Goal: Use online tool/utility: Utilize a website feature to perform a specific function

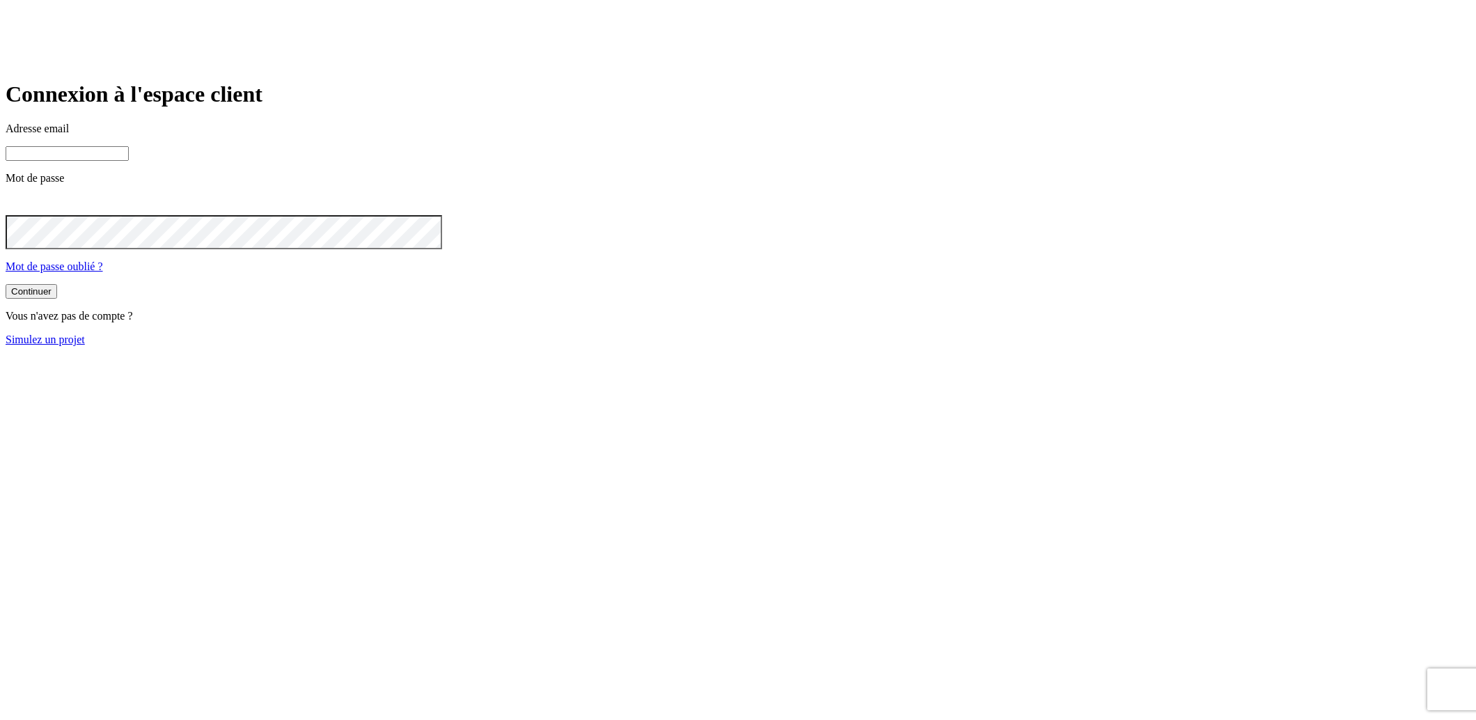
type input "[PERSON_NAME][DOMAIN_NAME][EMAIL_ADDRESS][DOMAIN_NAME]"
click at [129, 161] on input "james.bond+36@nalo.fr" at bounding box center [67, 153] width 123 height 15
click at [57, 299] on button "Continuer" at bounding box center [32, 291] width 52 height 15
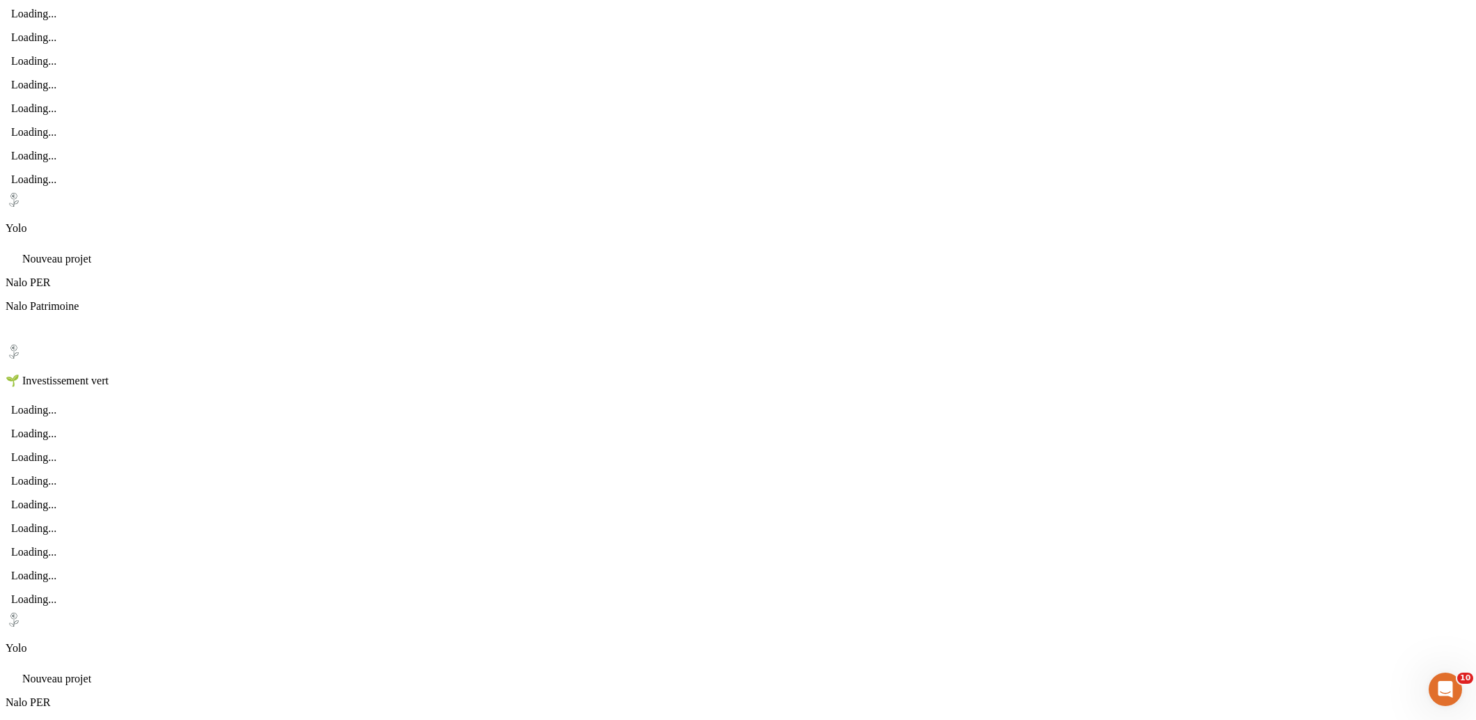
scroll to position [381, 0]
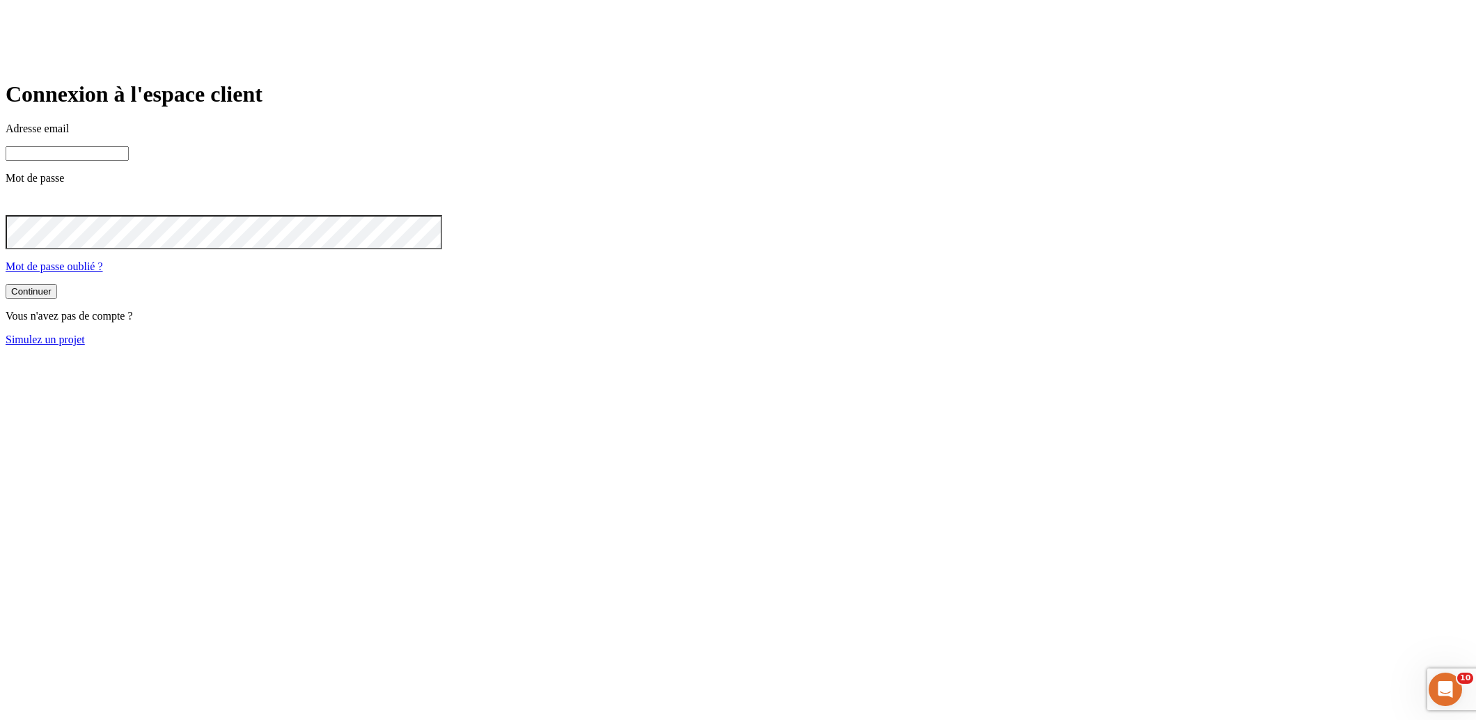
type input "james.bond+36@nalo.fr"
click at [85, 345] on link "Simulez un projet" at bounding box center [45, 340] width 79 height 12
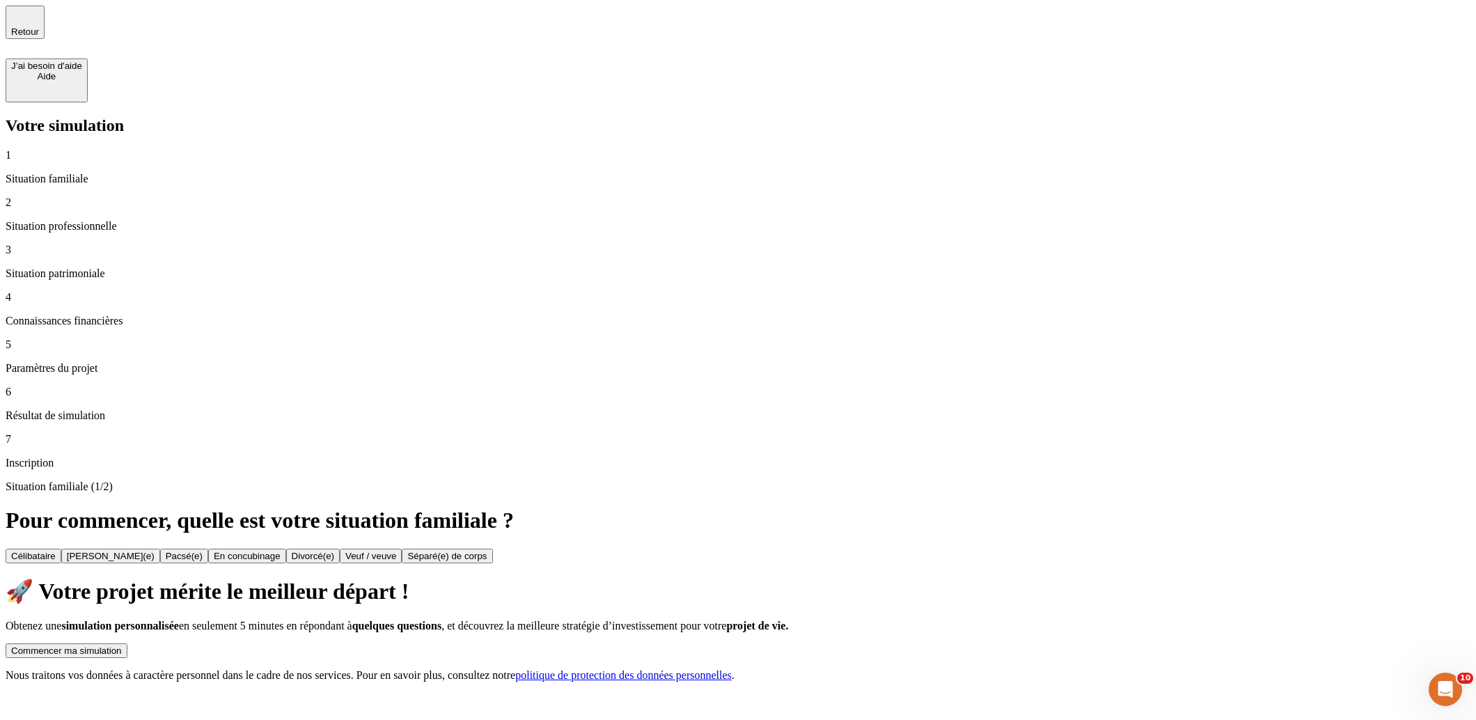
click at [127, 643] on button "Commencer ma simulation" at bounding box center [67, 650] width 122 height 15
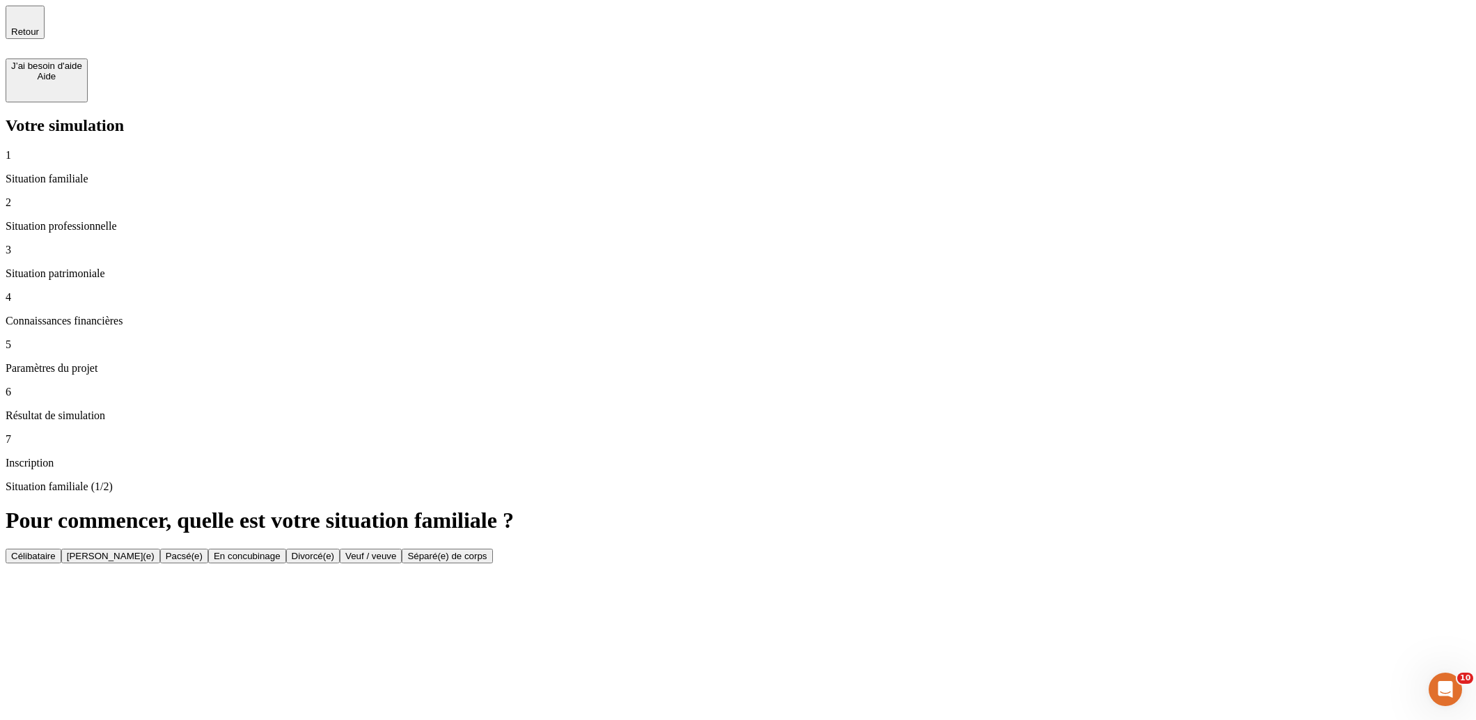
click at [61, 549] on button "Célibataire" at bounding box center [34, 556] width 56 height 15
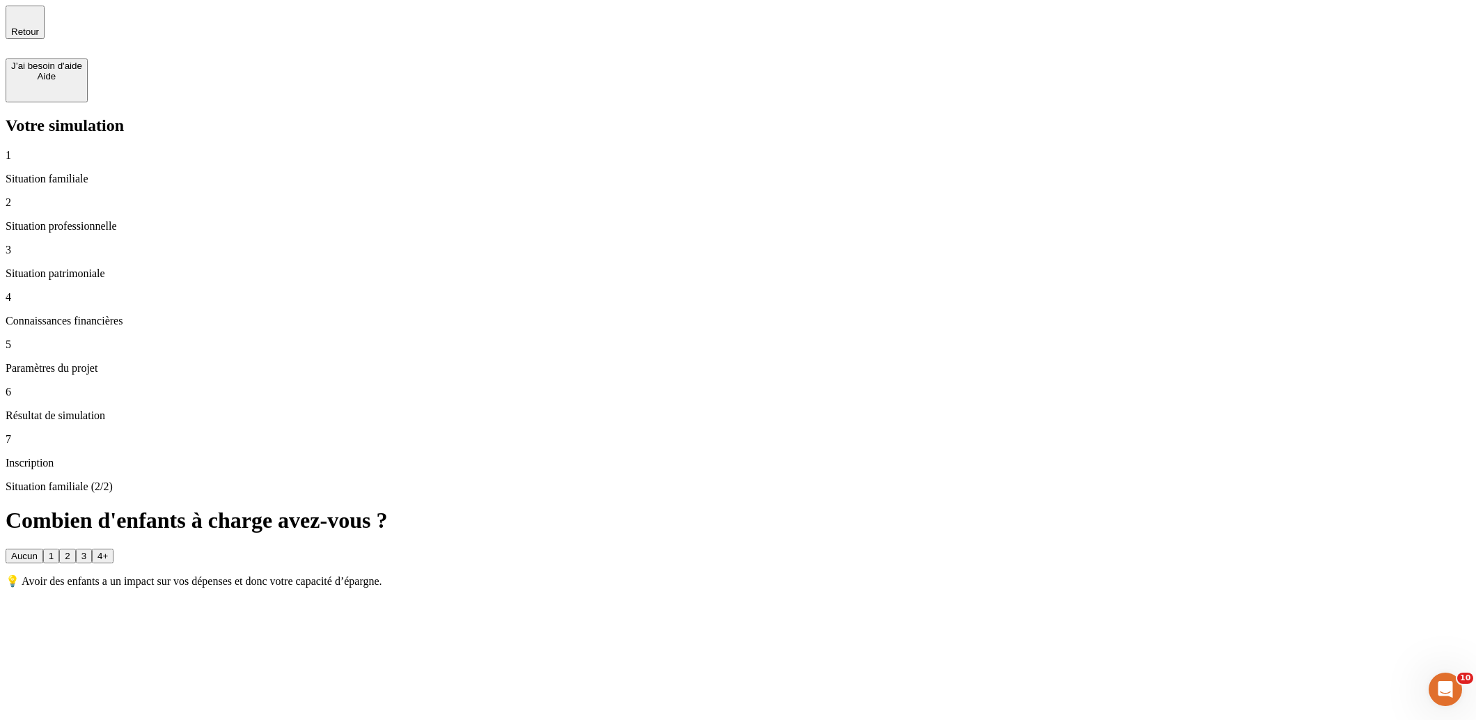
click at [86, 551] on div "3" at bounding box center [83, 556] width 5 height 10
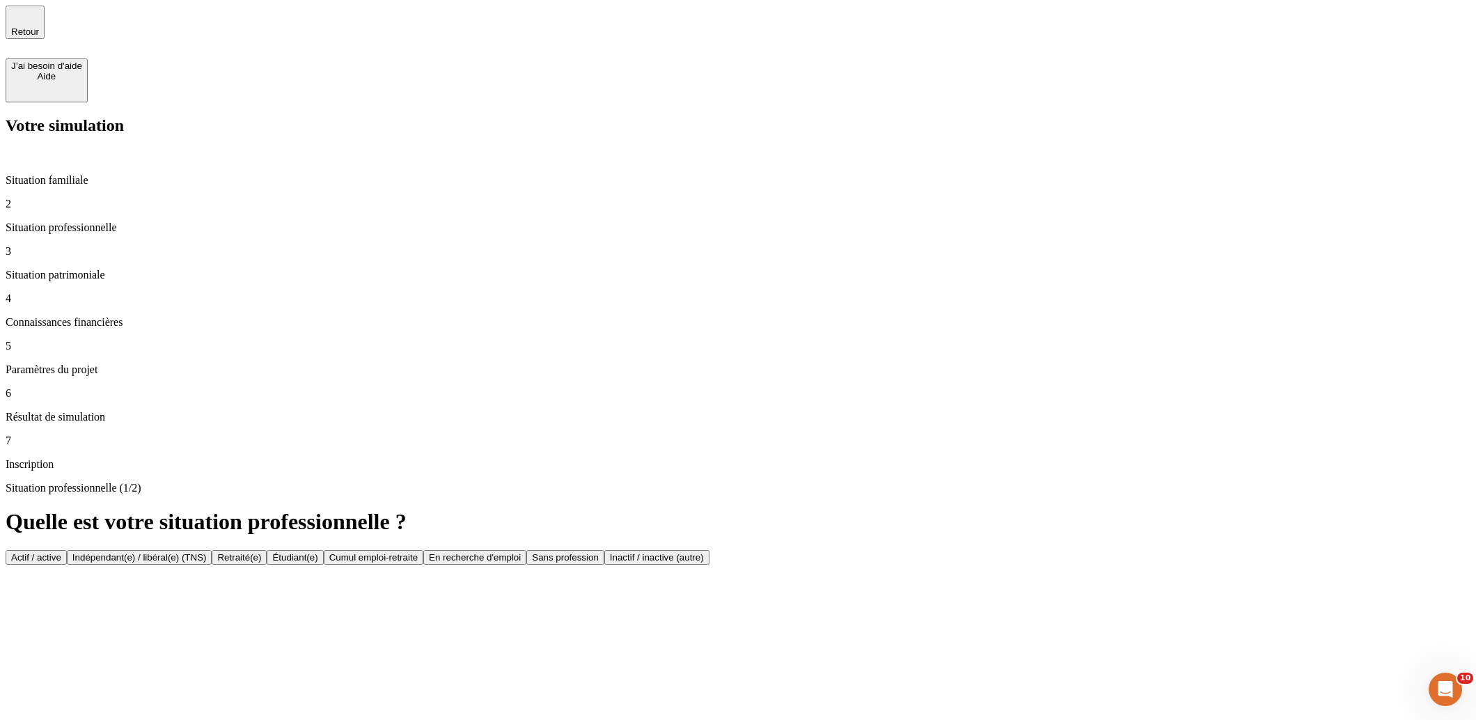
click at [67, 550] on button "Actif / active" at bounding box center [36, 557] width 61 height 15
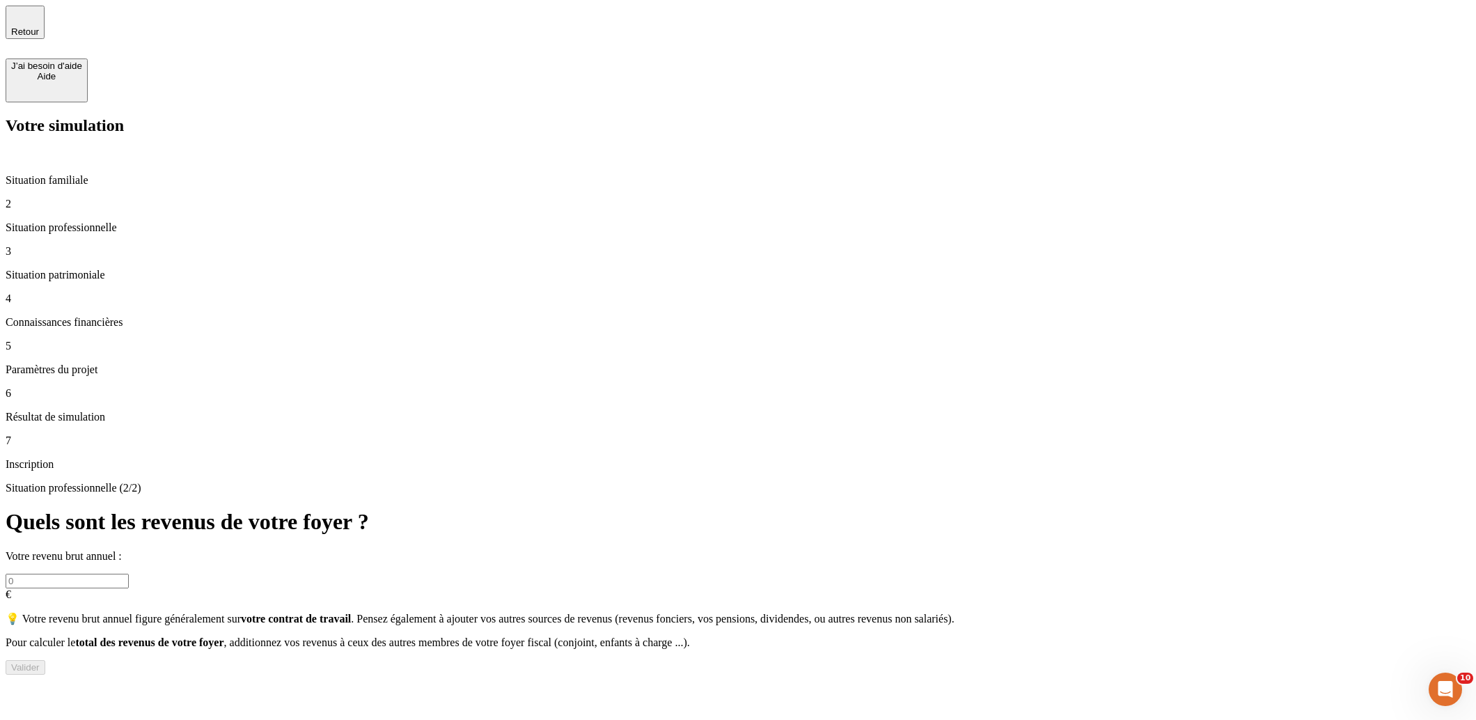
click at [129, 574] on input "text" at bounding box center [67, 581] width 123 height 15
type input "200 000"
click at [40, 662] on div "Valider" at bounding box center [25, 667] width 29 height 10
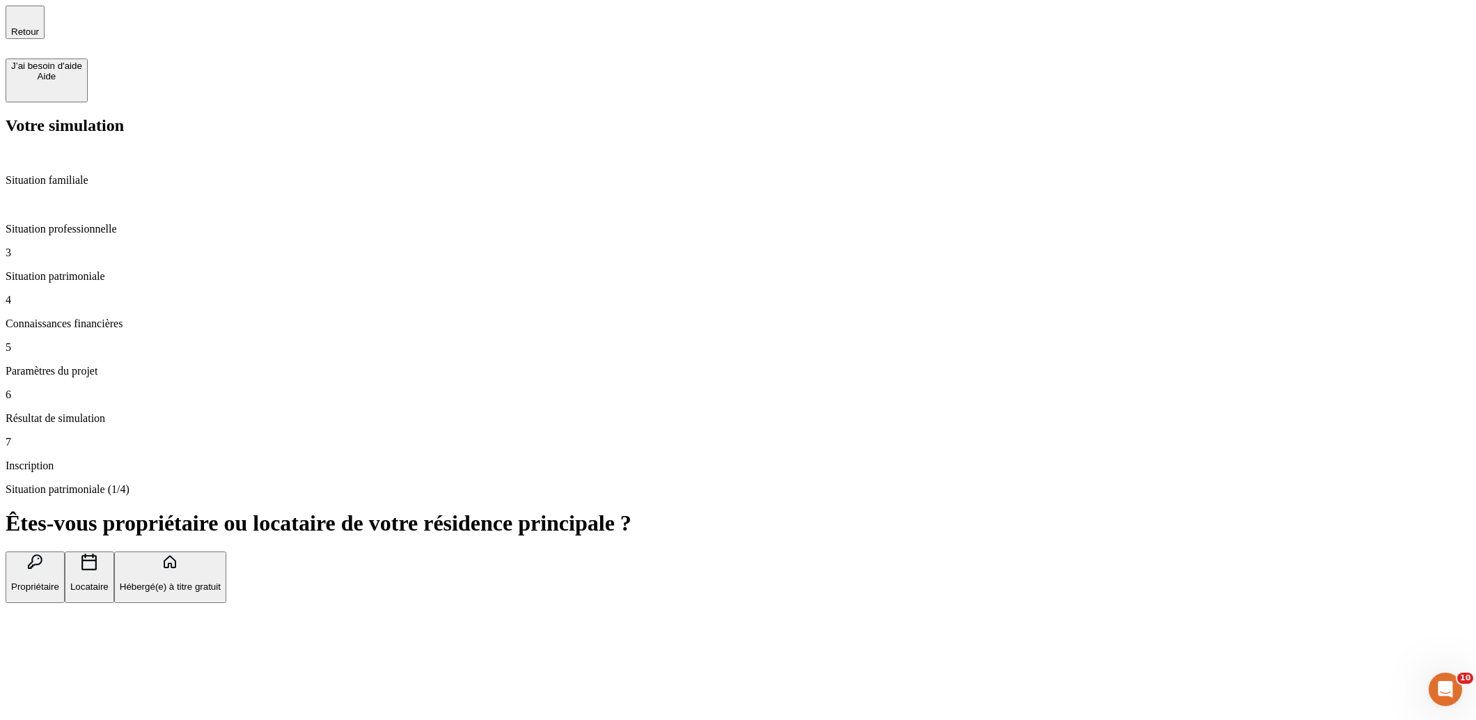
click at [65, 551] on button "Propriétaire" at bounding box center [35, 577] width 59 height 52
click at [114, 551] on button "Locataire" at bounding box center [89, 577] width 49 height 52
click at [702, 483] on div "Situation patrimoniale (1/4) Êtes-vous propriétaire ou locataire de votre résid…" at bounding box center [738, 581] width 1465 height 197
type input "1 000"
click at [40, 667] on div "Valider" at bounding box center [25, 672] width 29 height 10
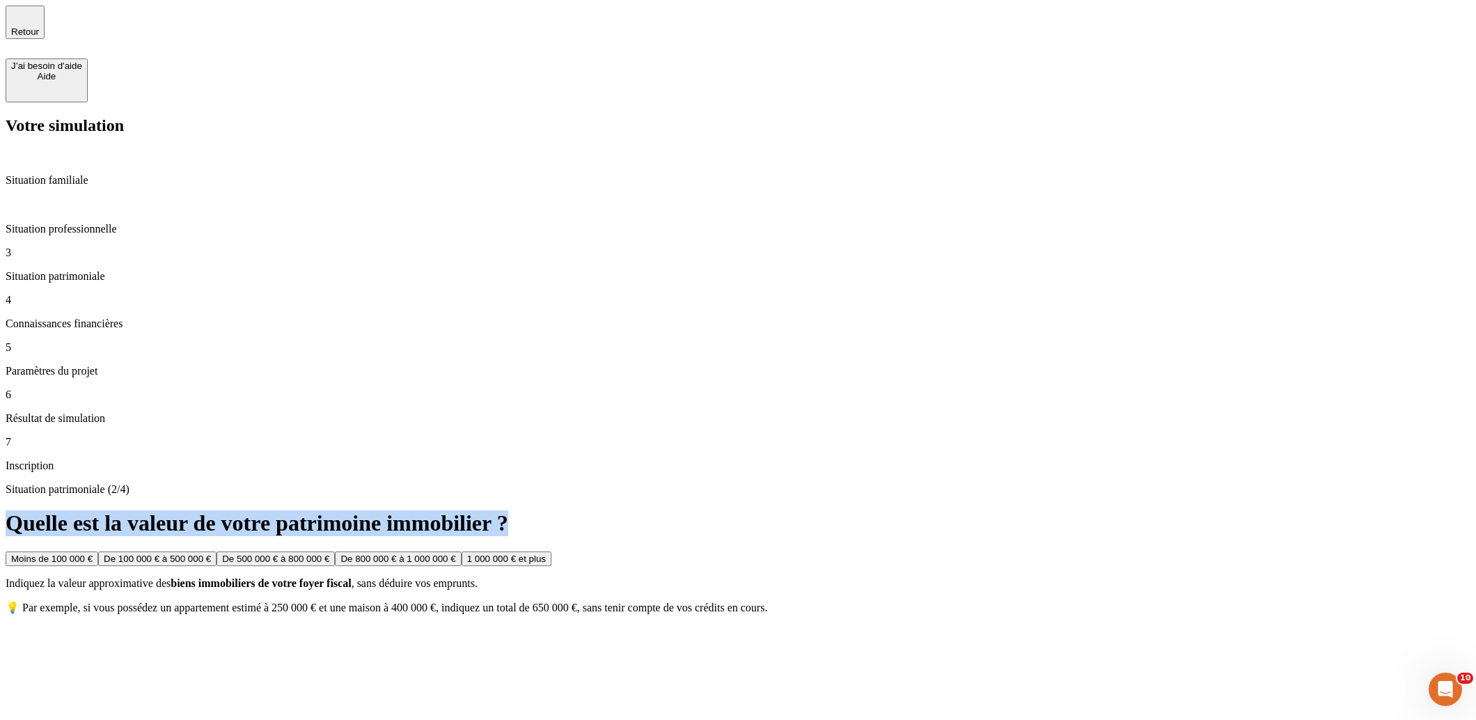
drag, startPoint x: 836, startPoint y: 109, endPoint x: 428, endPoint y: 118, distance: 408.1
click at [428, 483] on div "Situation patrimoniale (2/4) Quelle est la valeur de votre patrimoine immobilie…" at bounding box center [738, 548] width 1465 height 131
copy h1 "Quelle est la valeur de votre patrimoine immobilier ?"
